Goal: Transaction & Acquisition: Purchase product/service

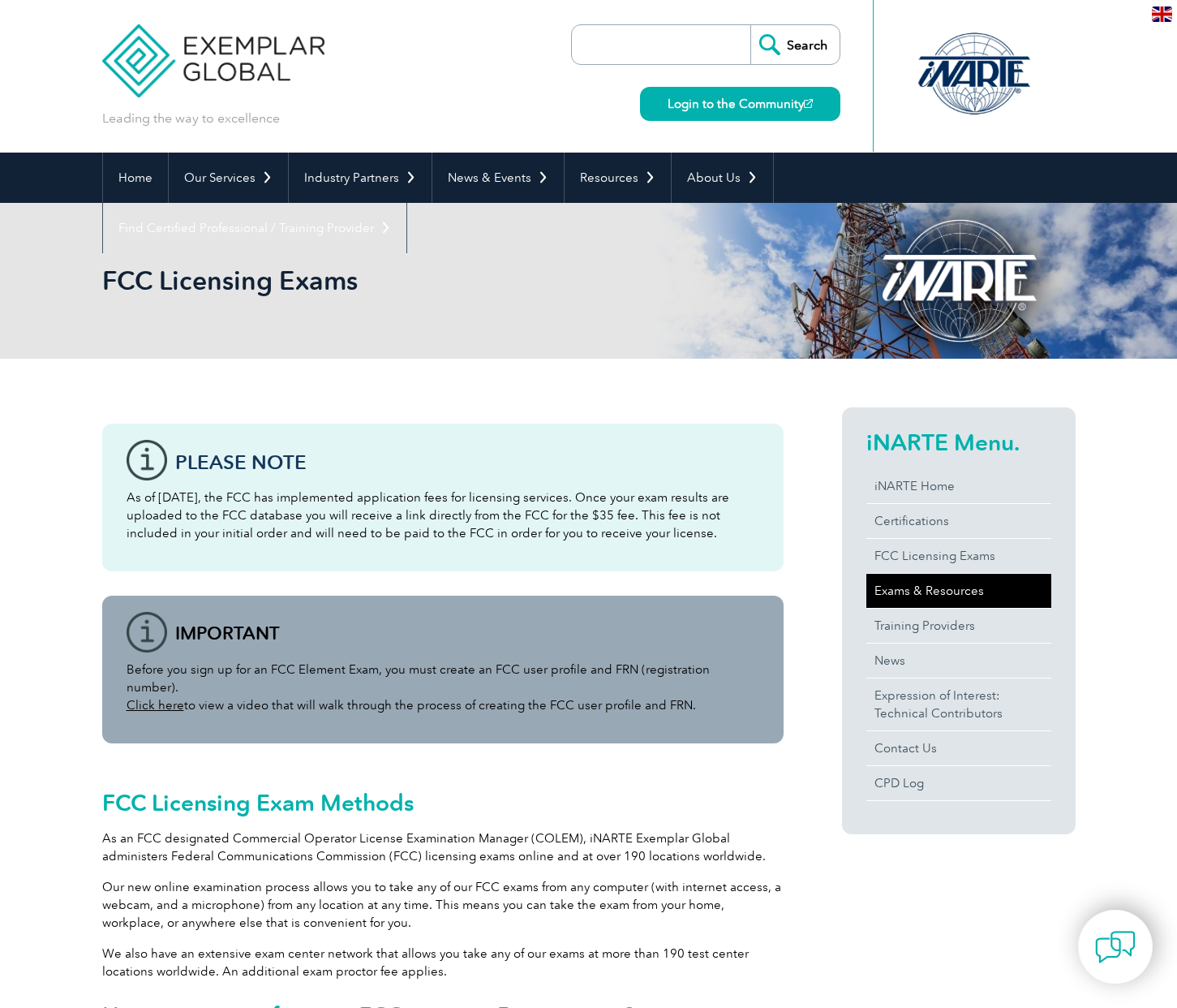
click at [950, 601] on link "Exams & Resources" at bounding box center [959, 590] width 185 height 34
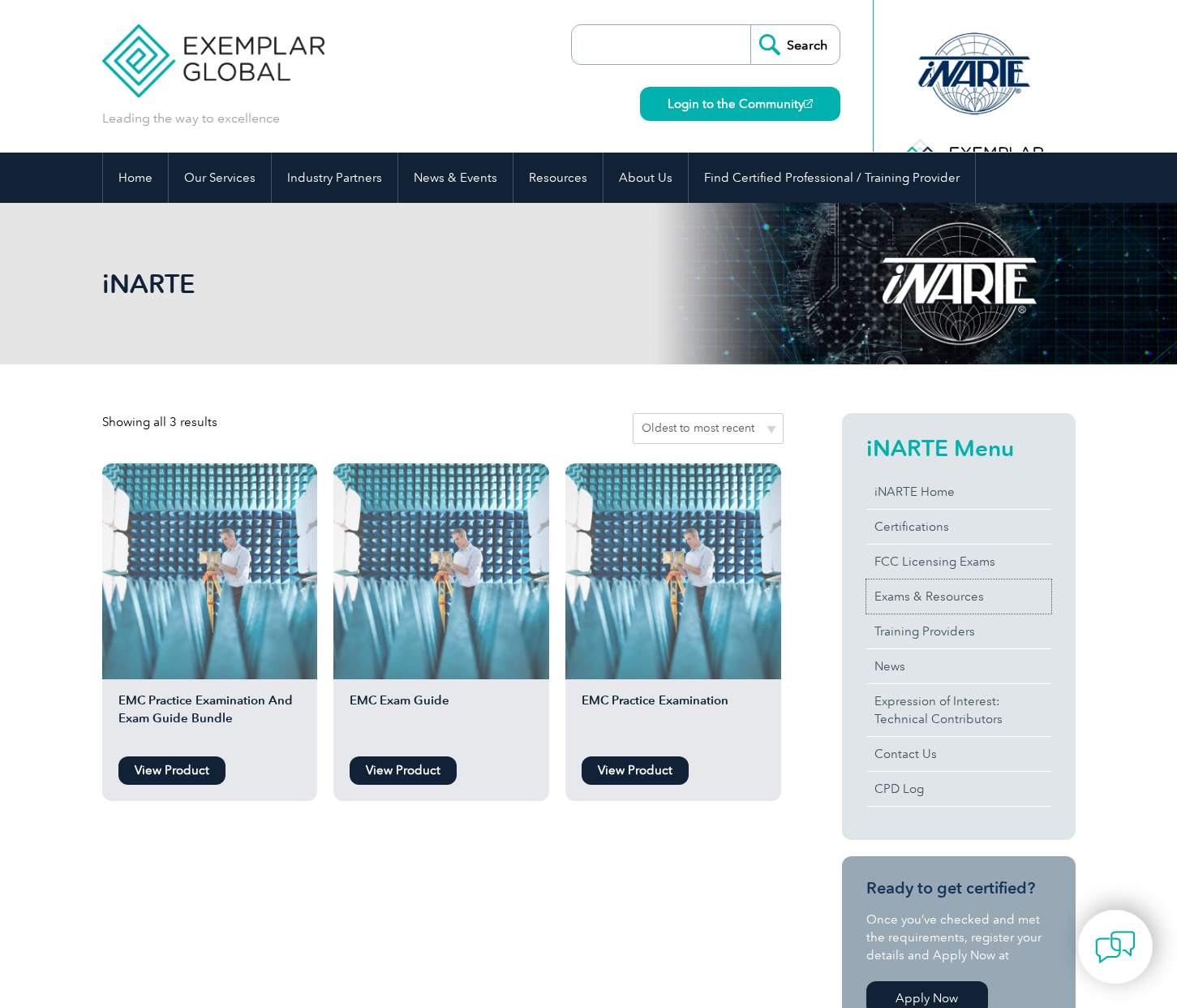
click at [954, 586] on link "Exams & Resources" at bounding box center [959, 595] width 185 height 34
click at [277, 806] on ul "EMC Practice Examination And Exam Guide Bundle View Product EMC Exam Guide View…" at bounding box center [443, 640] width 682 height 354
click at [210, 775] on link "View Product" at bounding box center [172, 770] width 107 height 28
